Goal: Task Accomplishment & Management: Use online tool/utility

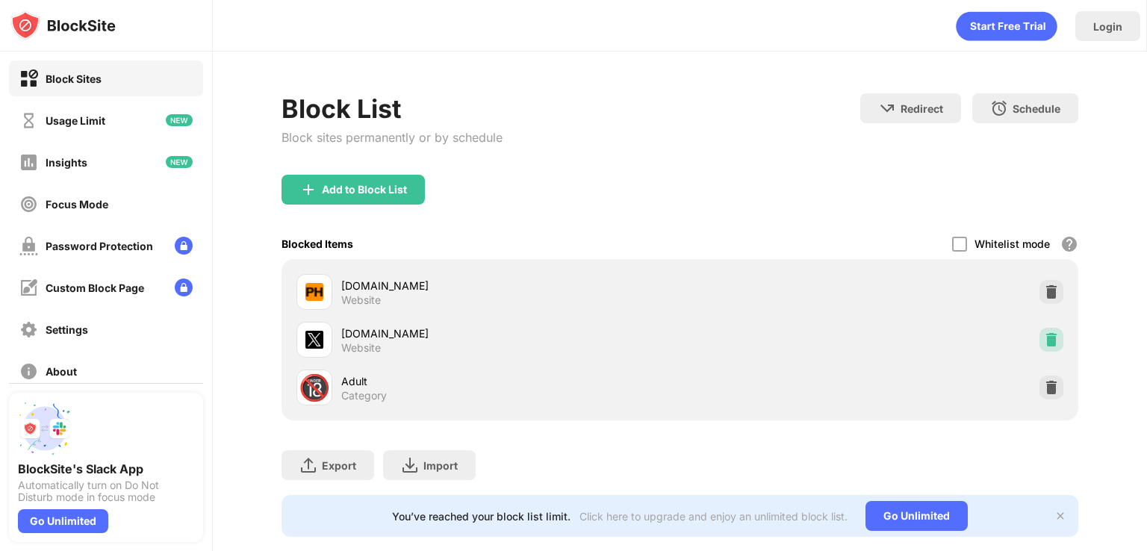
click at [1044, 335] on img at bounding box center [1051, 339] width 15 height 15
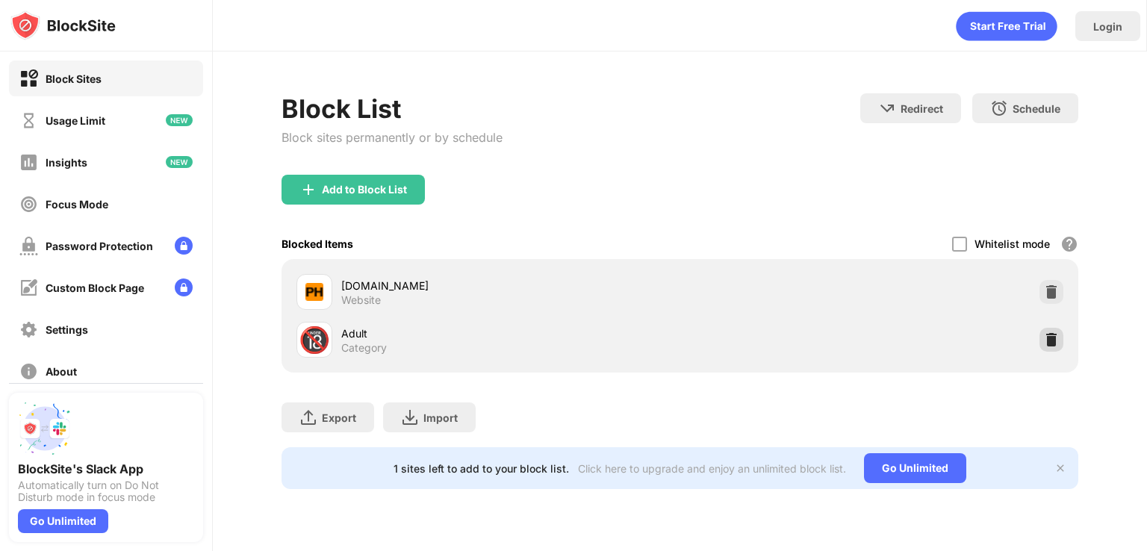
click at [1045, 342] on img at bounding box center [1051, 339] width 15 height 15
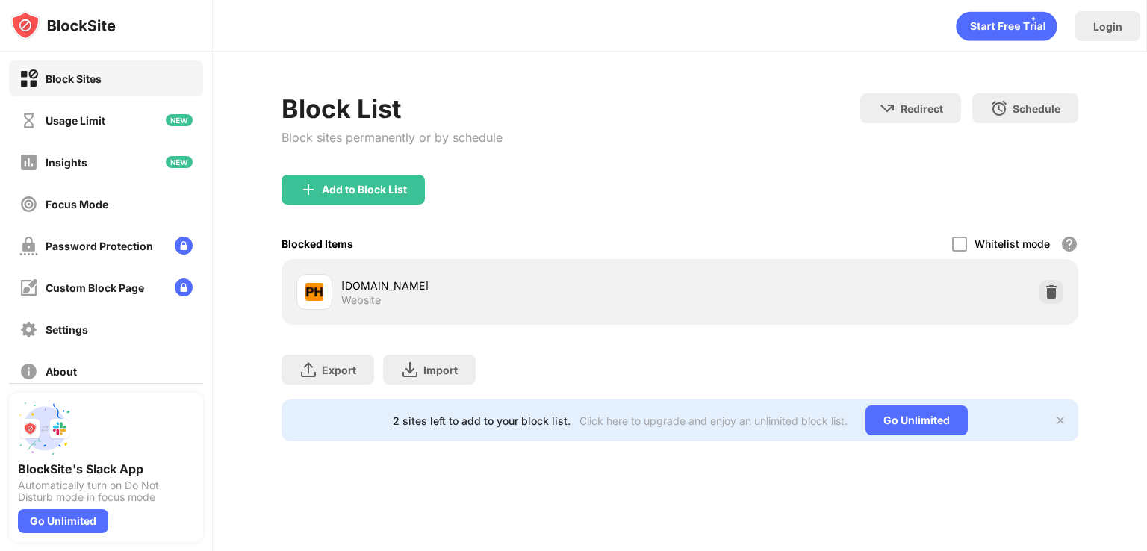
click at [393, 204] on div "Add to Block List" at bounding box center [680, 202] width 797 height 54
click at [382, 180] on div "Add to Block List" at bounding box center [353, 190] width 143 height 30
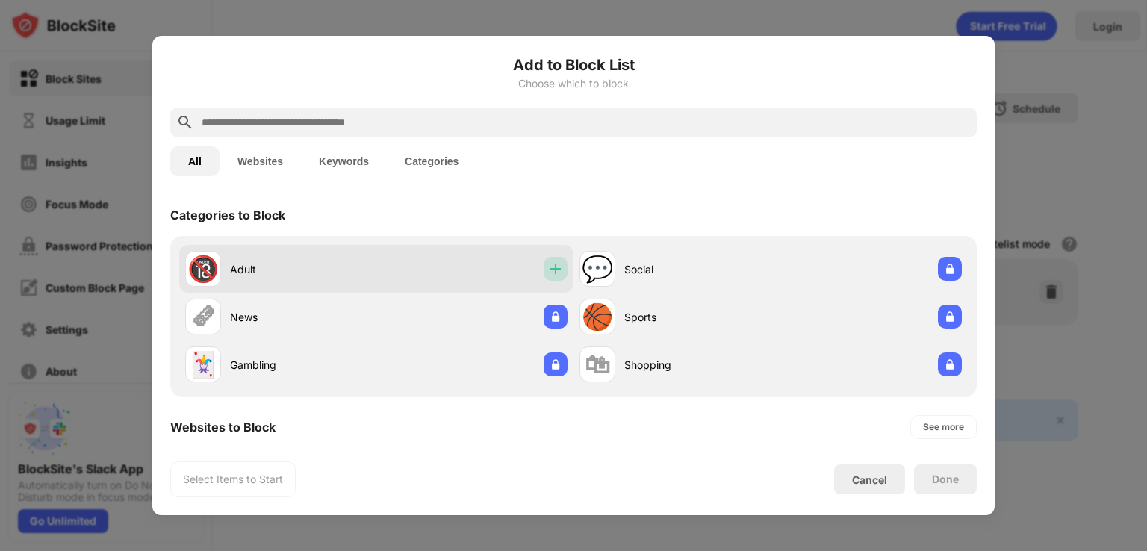
click at [548, 268] on img at bounding box center [555, 268] width 15 height 15
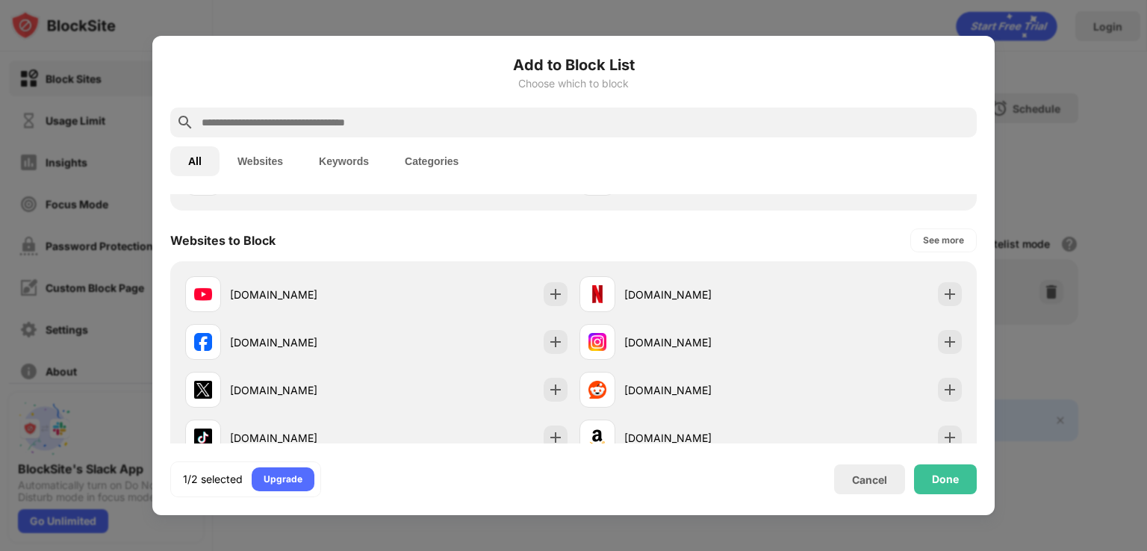
scroll to position [224, 0]
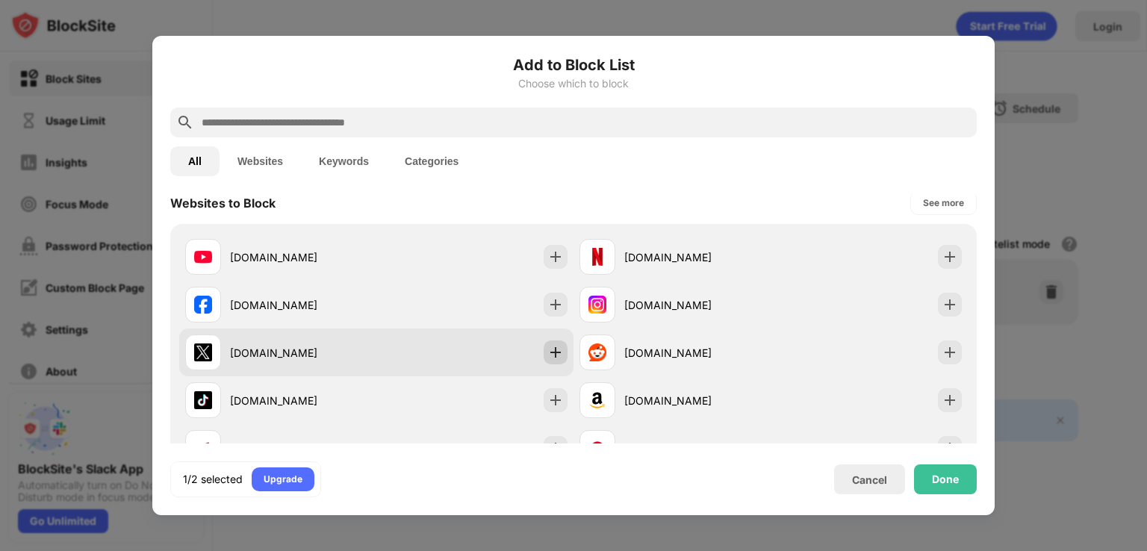
click at [554, 357] on img at bounding box center [555, 352] width 15 height 15
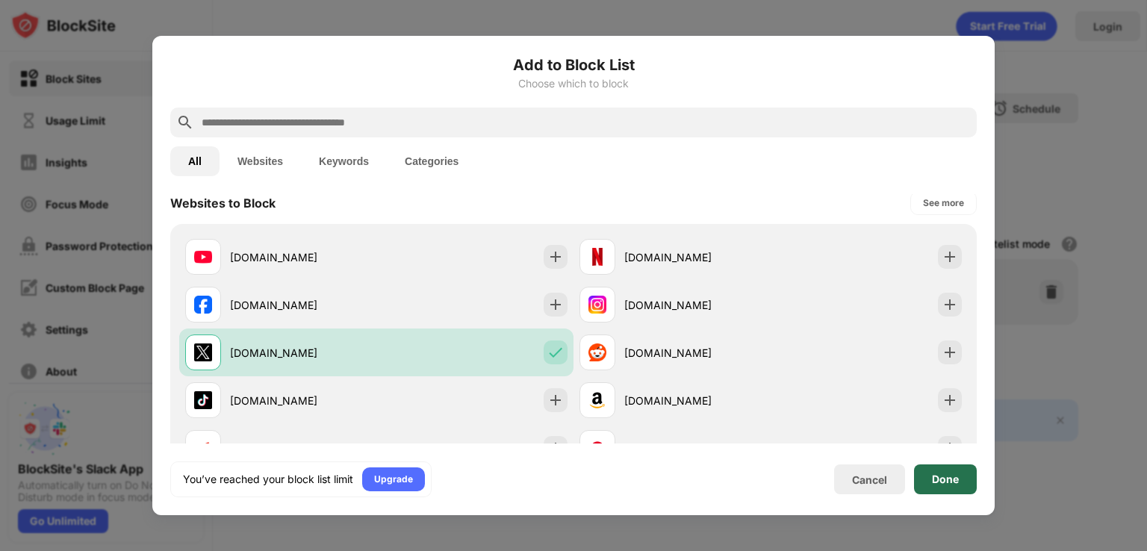
click at [933, 486] on div "Done" at bounding box center [945, 480] width 63 height 30
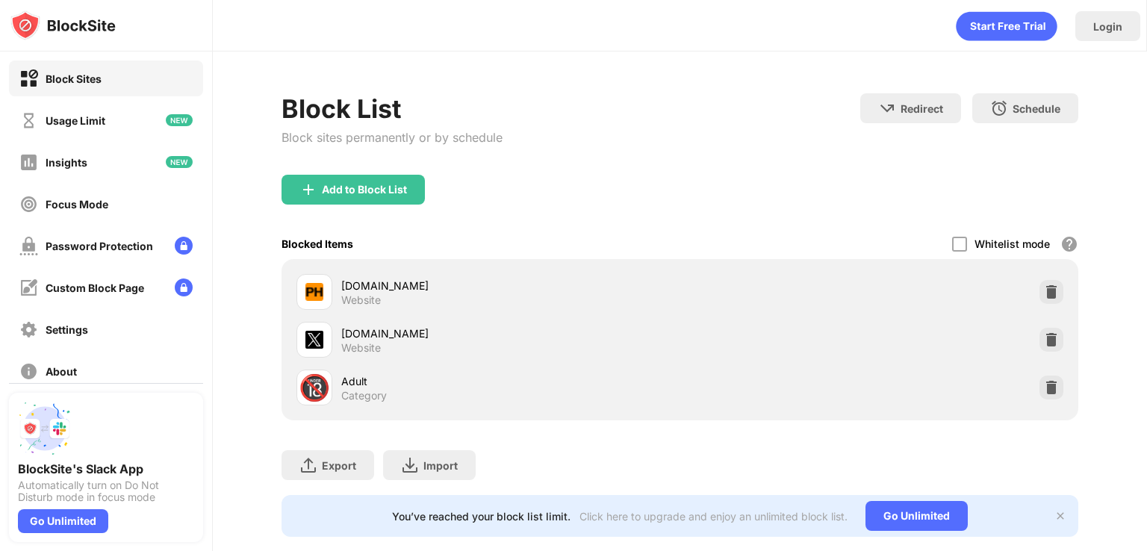
scroll to position [248, 0]
